Goal: Complete application form

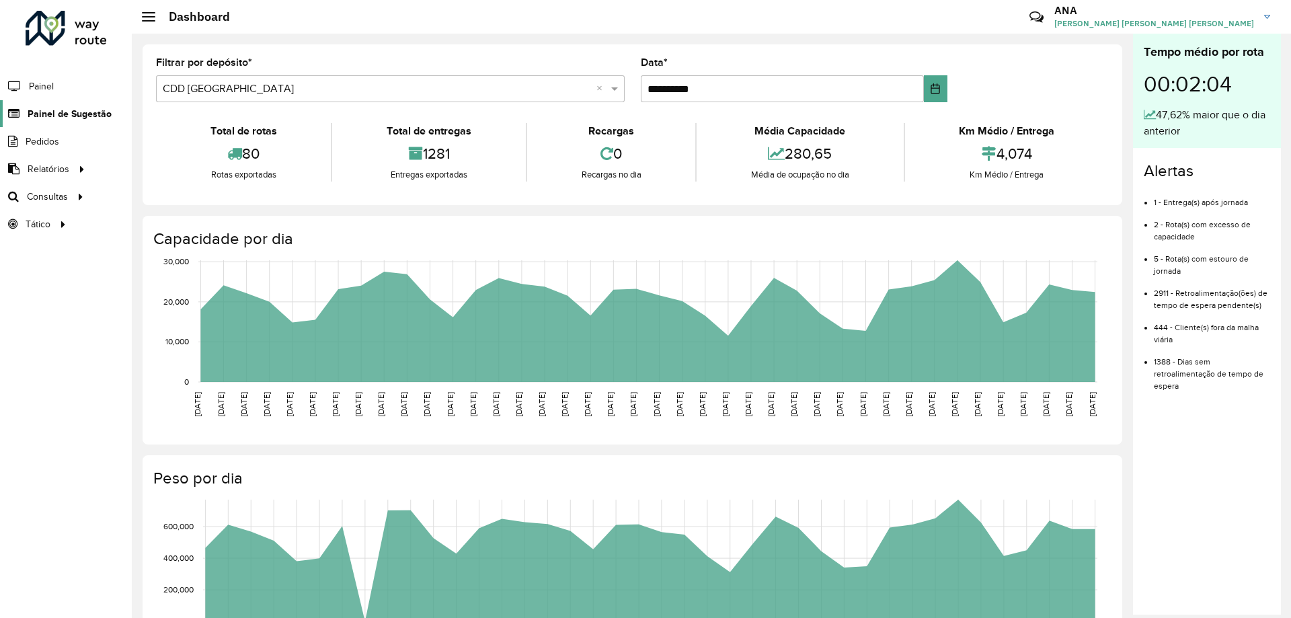
click at [58, 118] on span "Painel de Sugestão" at bounding box center [70, 114] width 84 height 14
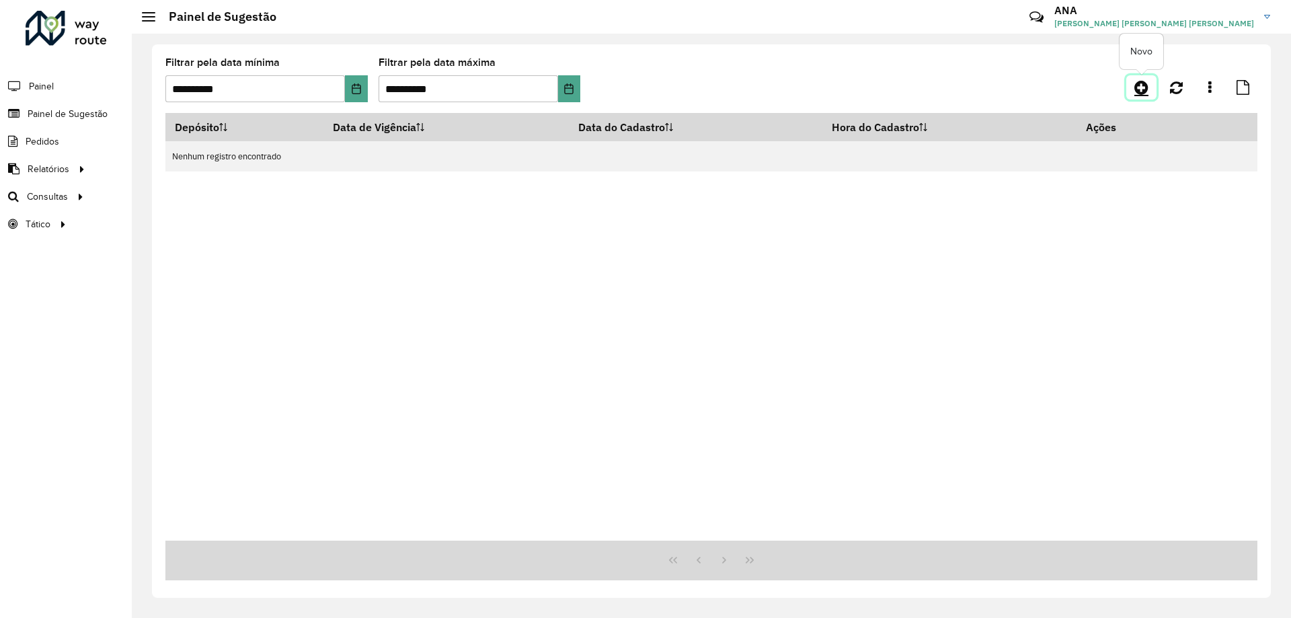
click at [1143, 87] on icon at bounding box center [1141, 87] width 14 height 16
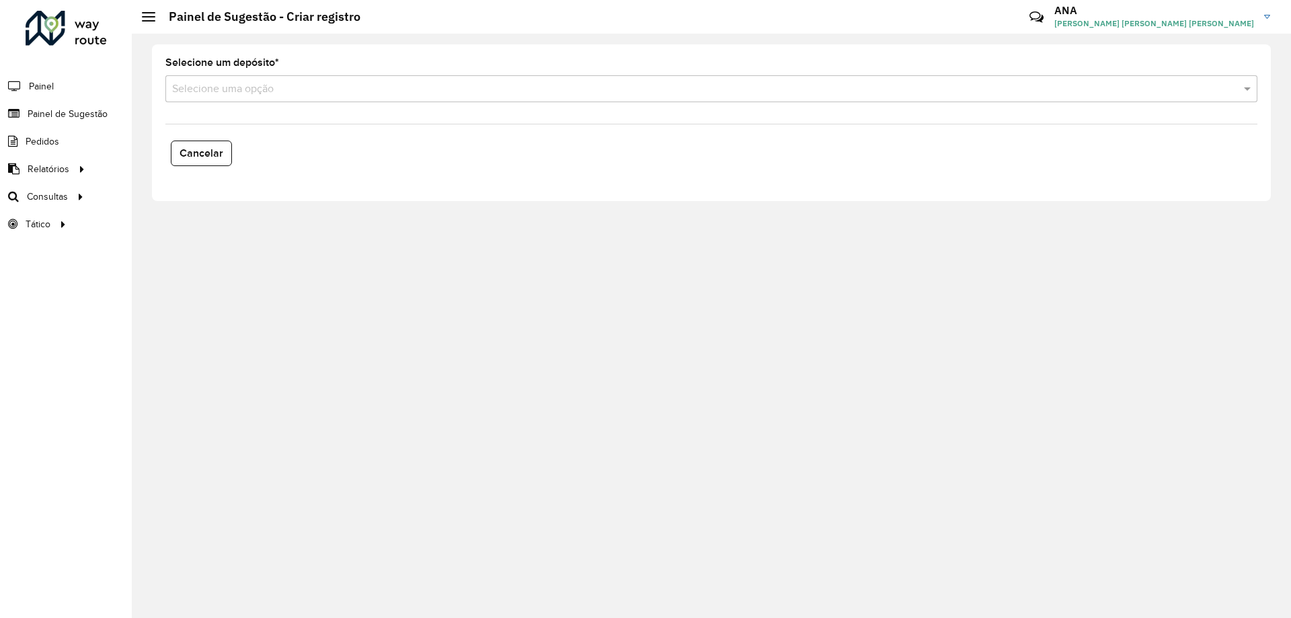
click at [235, 80] on div "Selecione uma opção" at bounding box center [711, 88] width 1092 height 27
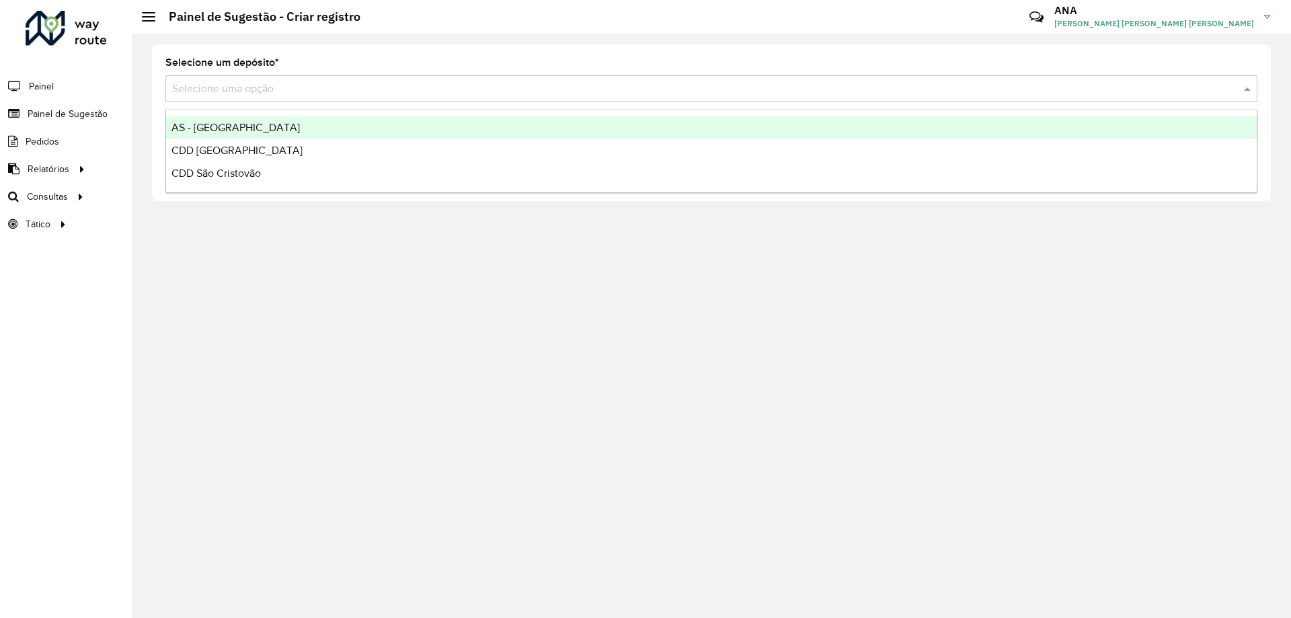
click at [229, 125] on span "AS - [GEOGRAPHIC_DATA]" at bounding box center [235, 127] width 128 height 11
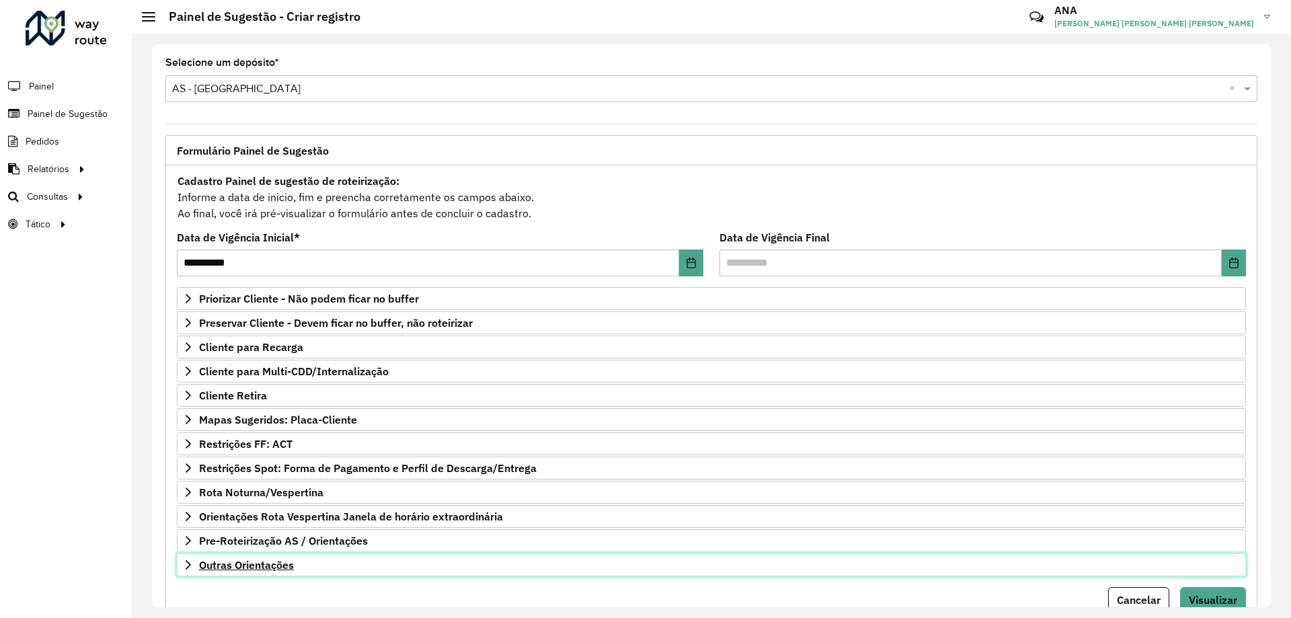
click at [260, 574] on link "Outras Orientações" at bounding box center [711, 564] width 1069 height 23
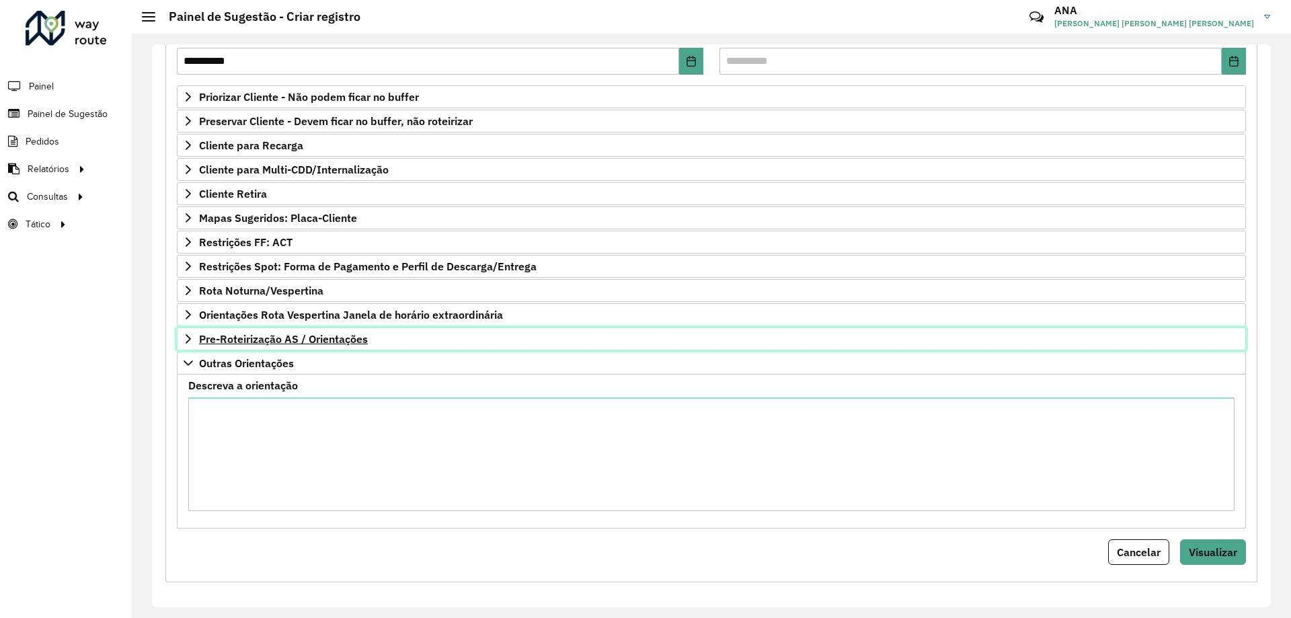
click at [236, 338] on span "Pre-Roteirização AS / Orientações" at bounding box center [283, 339] width 169 height 11
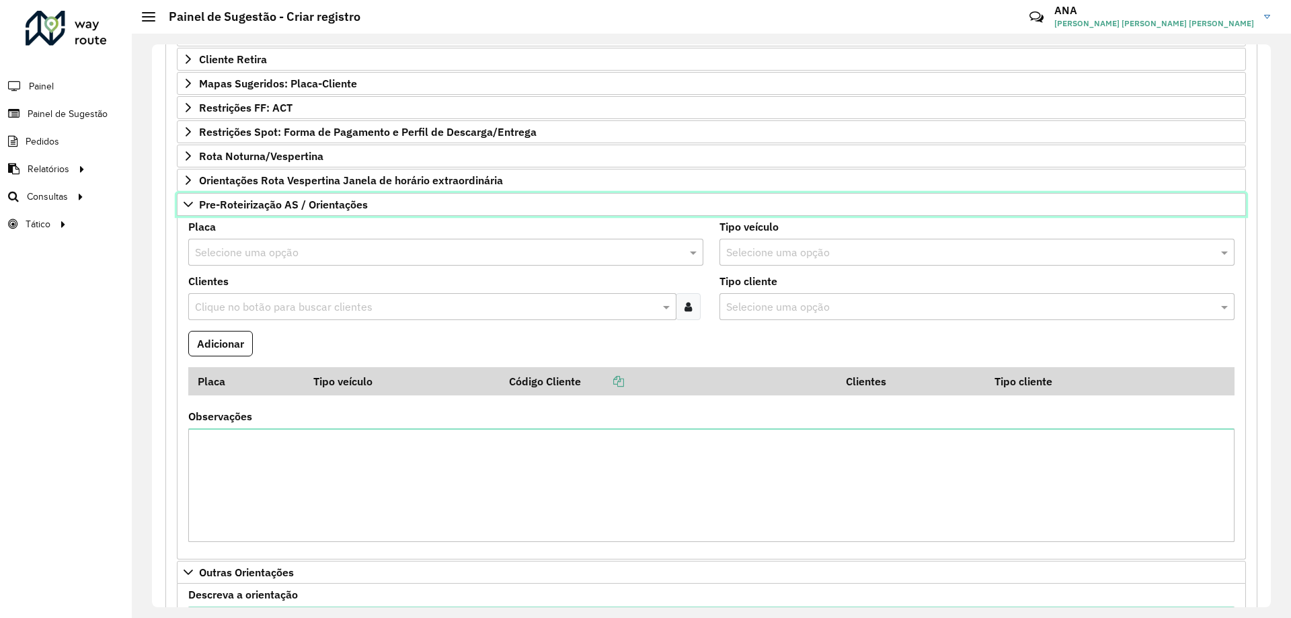
scroll to position [403, 0]
